Goal: Information Seeking & Learning: Learn about a topic

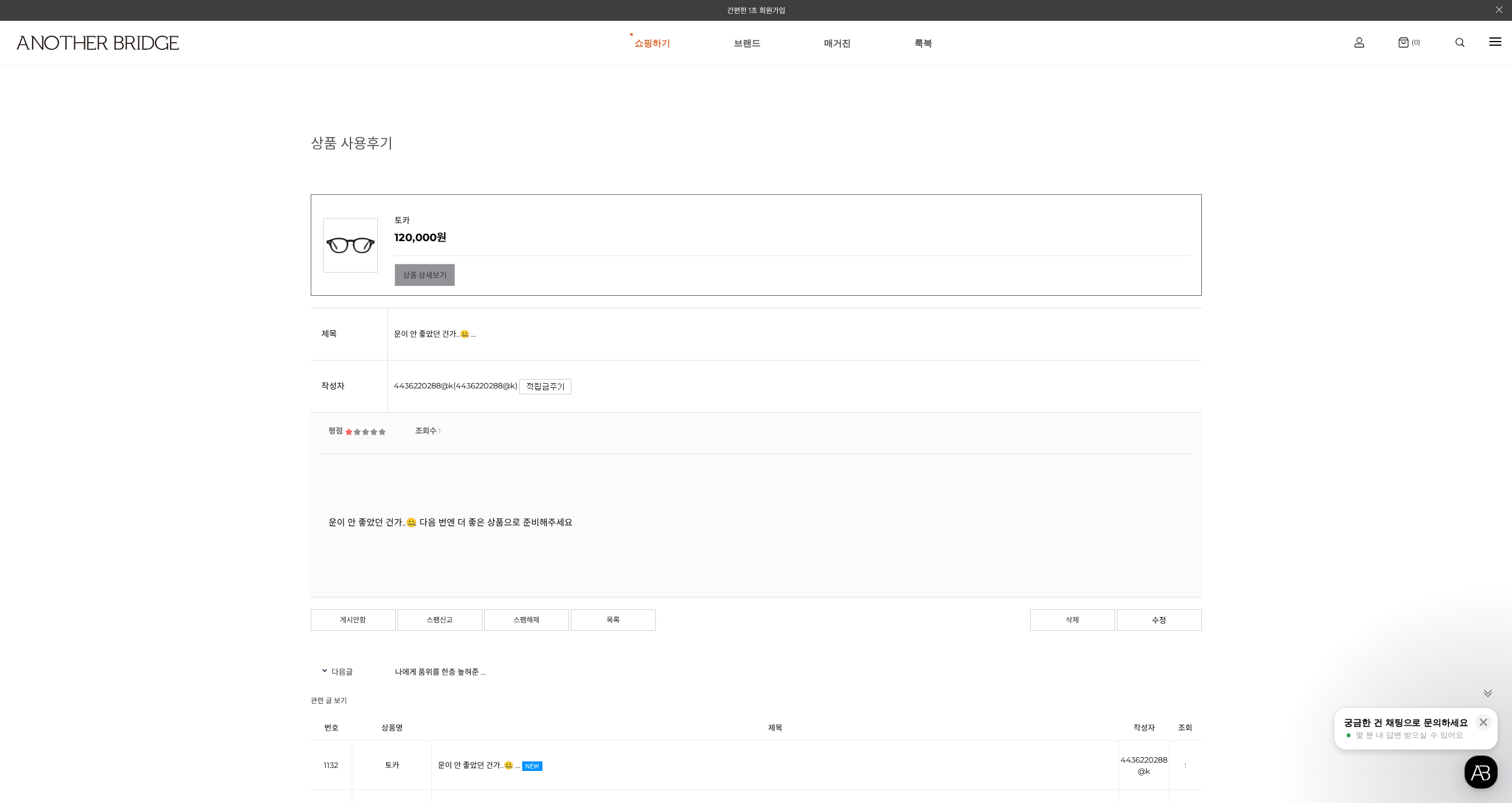
click at [439, 282] on link "상품 상세보기" at bounding box center [425, 275] width 61 height 23
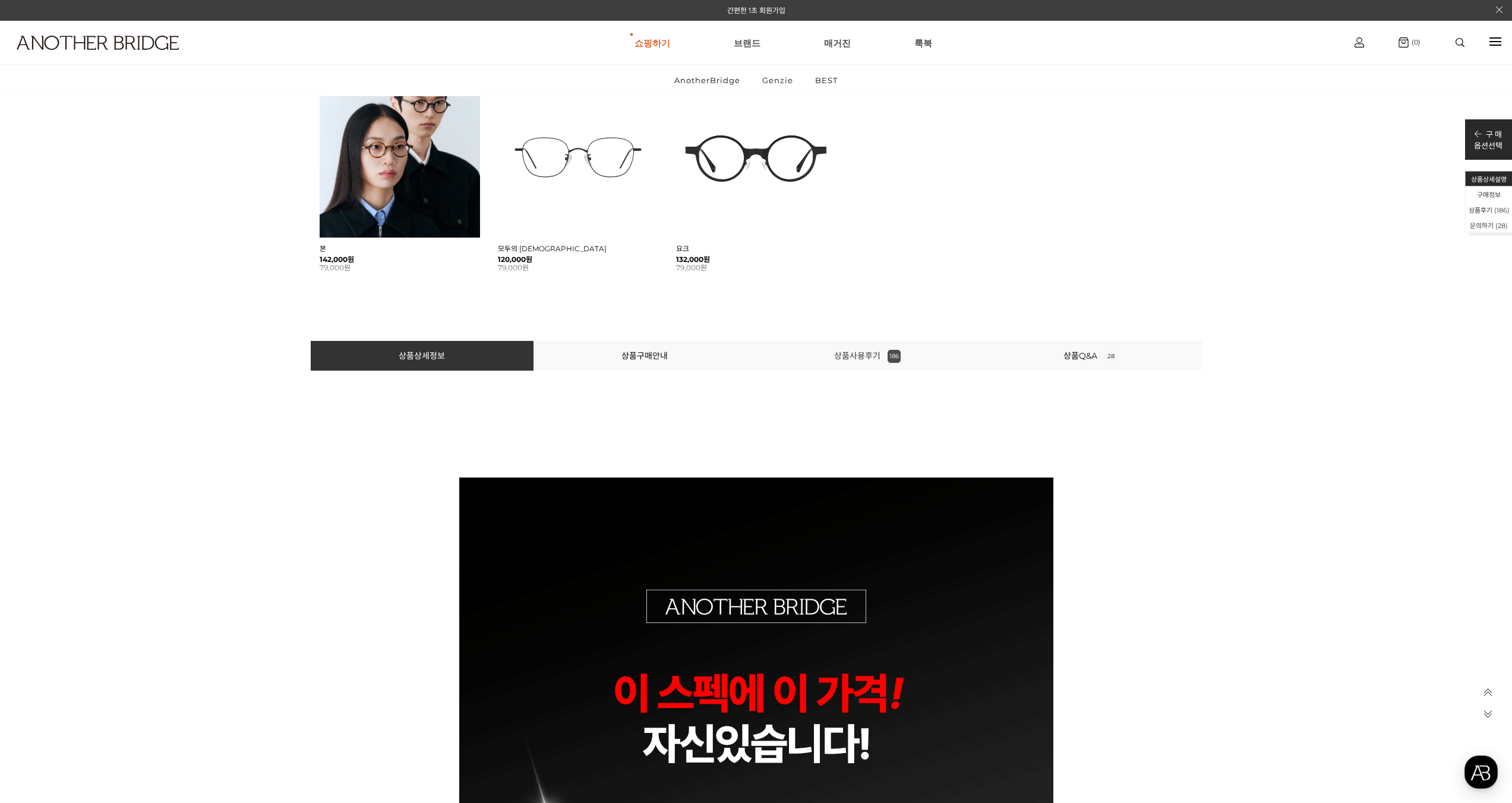
click at [865, 360] on link "상품사용후기 186" at bounding box center [867, 355] width 67 height 11
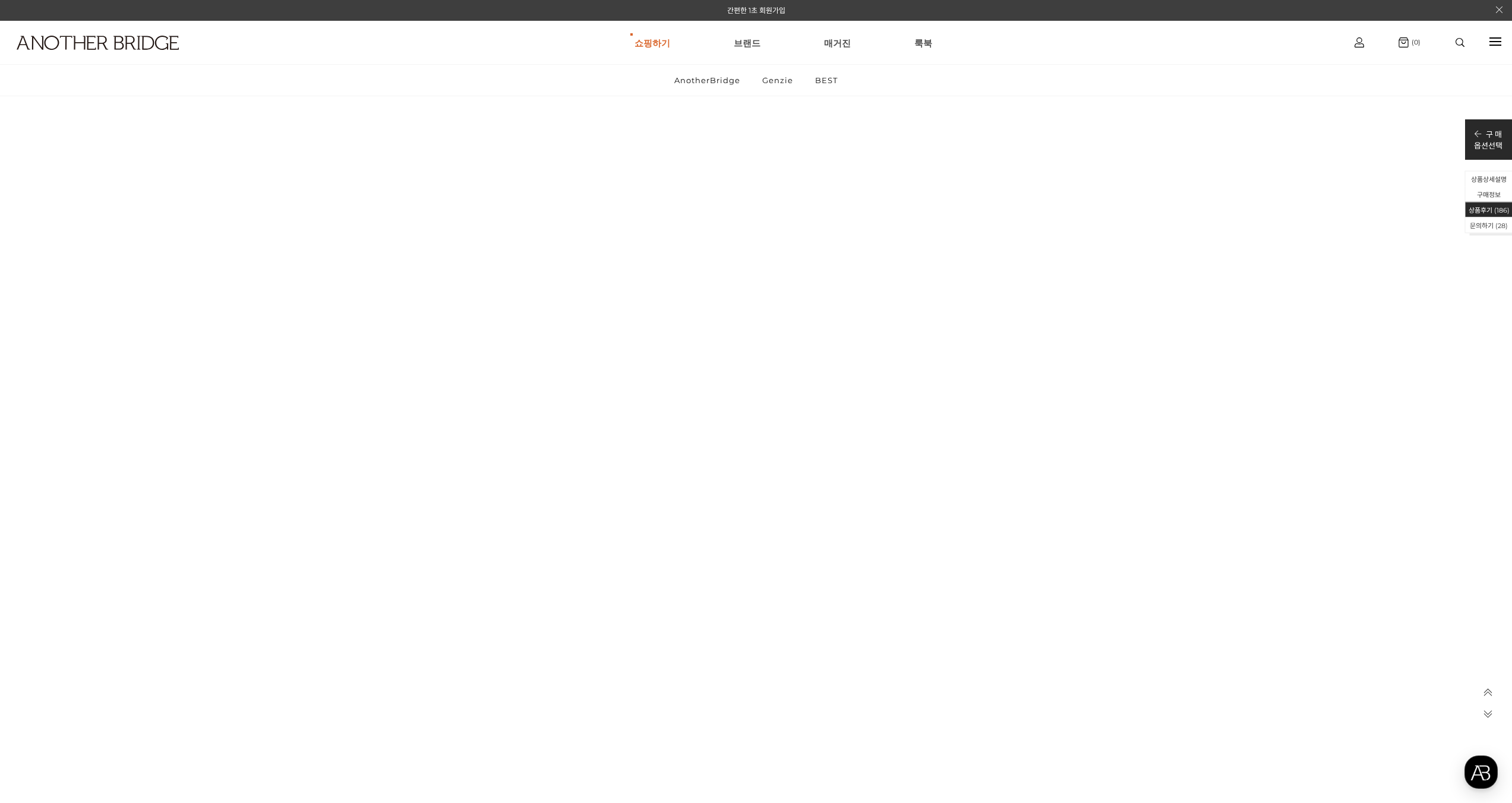
scroll to position [55221, 0]
